Goal: Information Seeking & Learning: Learn about a topic

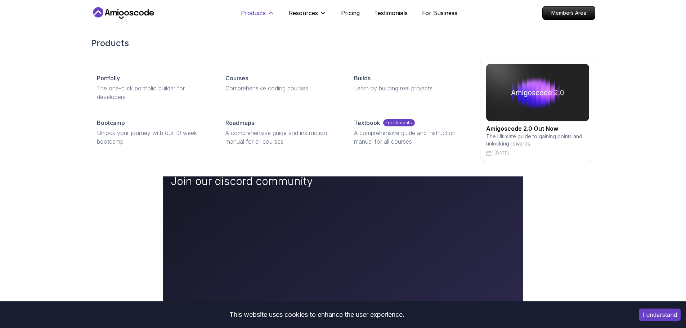
click at [263, 17] on p "Products" at bounding box center [253, 13] width 25 height 9
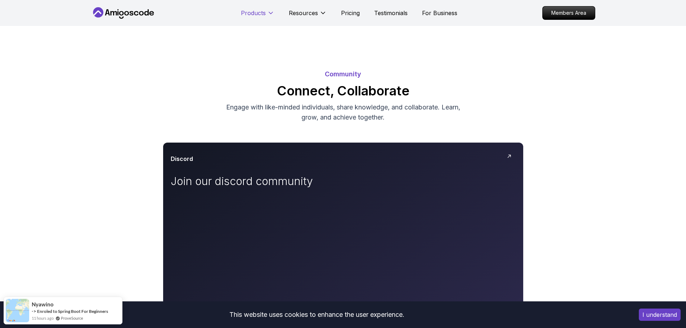
click at [263, 17] on p "Products" at bounding box center [253, 13] width 25 height 9
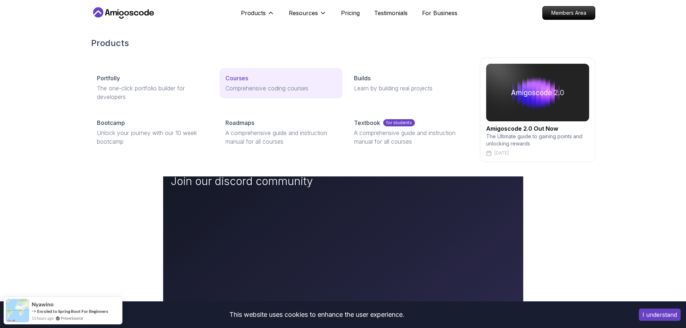
click at [240, 83] on link "Courses Comprehensive coding courses" at bounding box center [281, 83] width 123 height 30
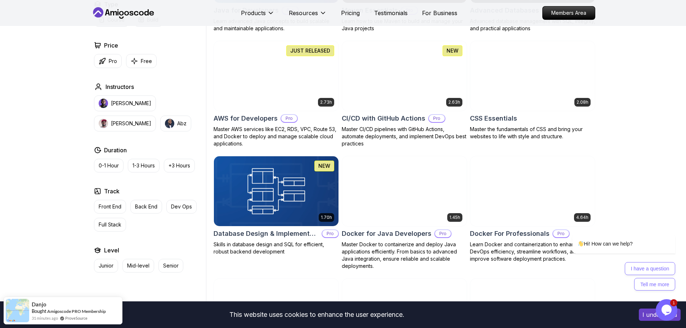
scroll to position [540, 0]
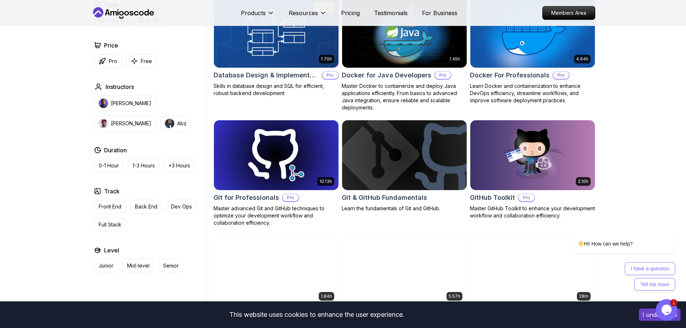
scroll to position [612, 0]
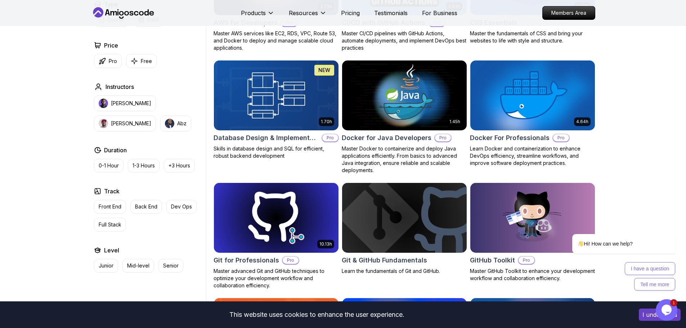
click at [512, 103] on img at bounding box center [532, 95] width 131 height 73
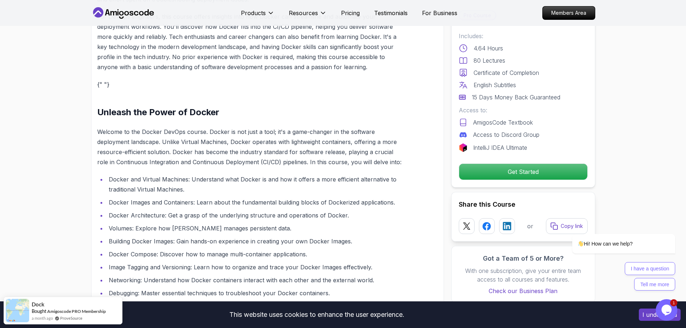
scroll to position [900, 0]
